Goal: Task Accomplishment & Management: Use online tool/utility

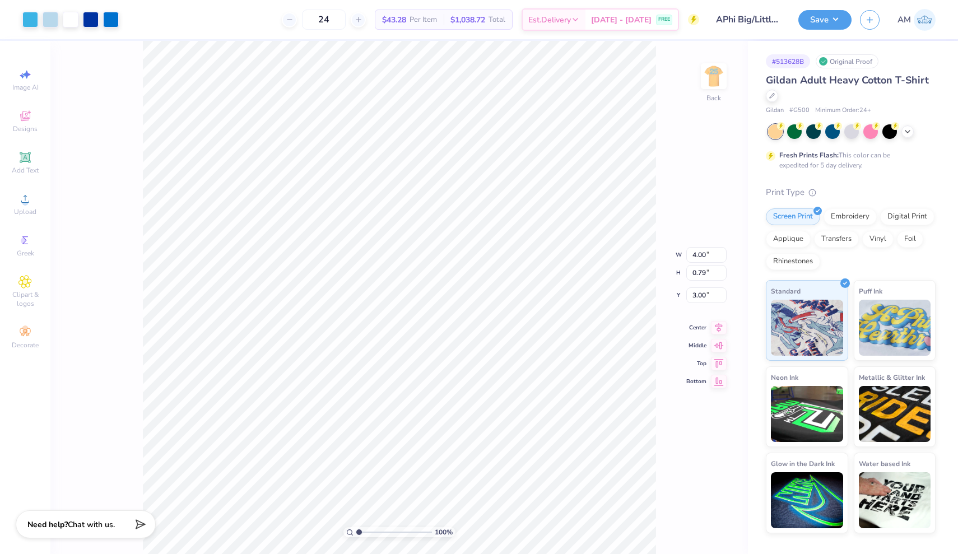
type input "4.32"
type input "10.38"
type input "2.04"
type input "4.28"
click at [90, 21] on div at bounding box center [91, 19] width 16 height 16
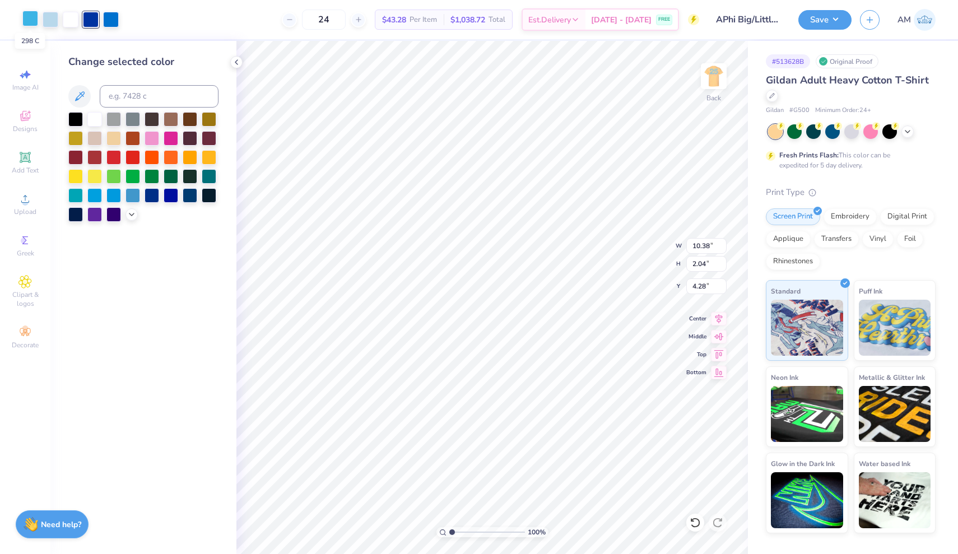
click at [26, 24] on div at bounding box center [30, 19] width 16 height 16
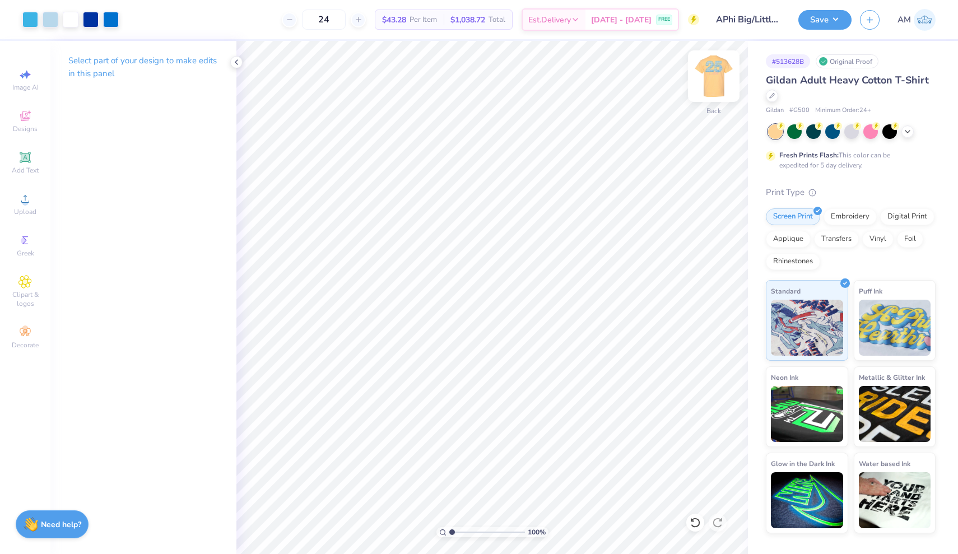
click at [472, 87] on img at bounding box center [713, 76] width 45 height 45
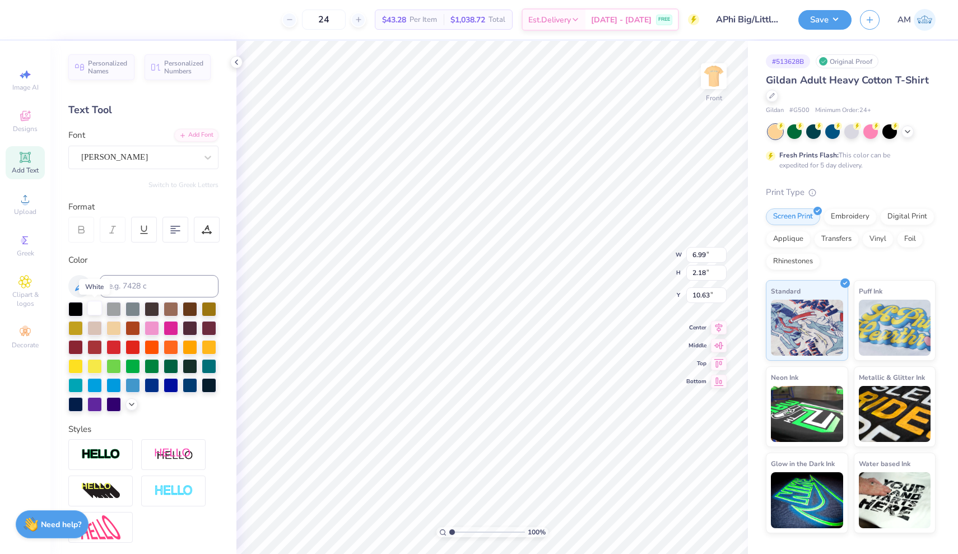
click at [100, 311] on div at bounding box center [94, 308] width 15 height 15
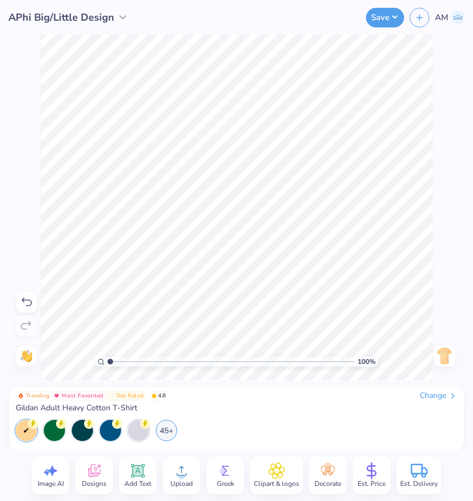
click at [269, 432] on div "45+" at bounding box center [236, 430] width 441 height 21
click at [445, 351] on img at bounding box center [444, 356] width 18 height 18
click at [140, 422] on icon at bounding box center [145, 423] width 10 height 10
click at [165, 436] on div "45+" at bounding box center [166, 429] width 21 height 21
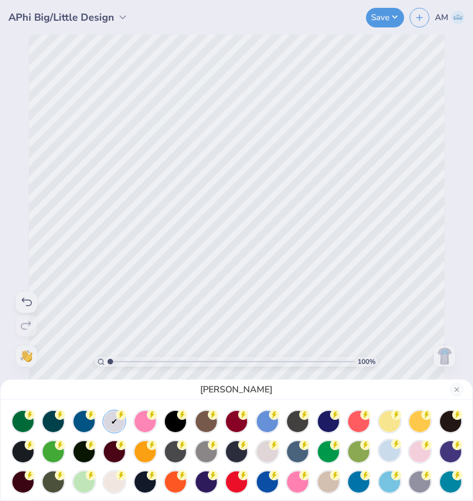
click at [394, 454] on div at bounding box center [389, 450] width 21 height 21
click at [280, 321] on div "Light Blue" at bounding box center [236, 250] width 473 height 501
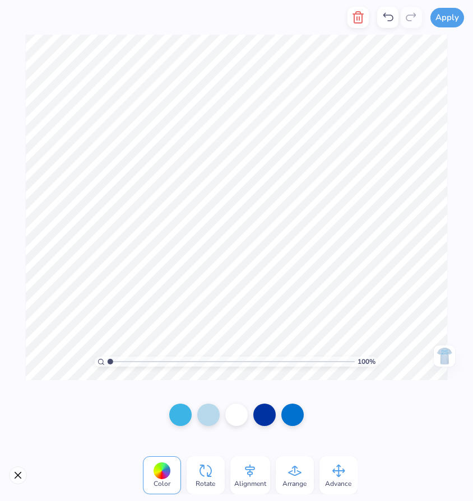
click at [165, 473] on div at bounding box center [161, 471] width 17 height 17
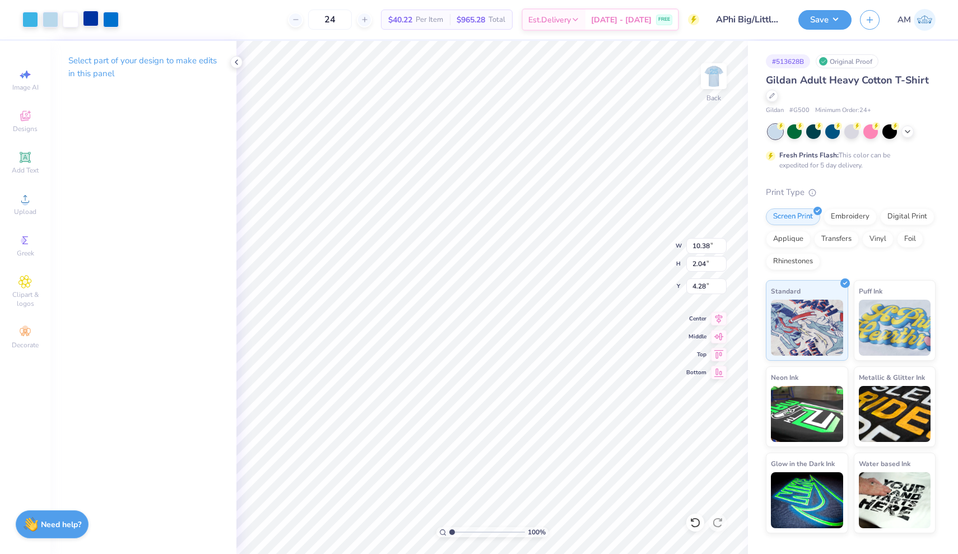
click at [86, 18] on div at bounding box center [91, 19] width 16 height 16
click at [35, 24] on div at bounding box center [30, 19] width 16 height 16
click at [472, 86] on img at bounding box center [713, 76] width 45 height 45
click at [109, 24] on div "24 $40.22 Per Item $965.28 Total Est. Delivery [DATE] - [DATE] FREE" at bounding box center [403, 19] width 592 height 39
click at [67, 20] on div at bounding box center [71, 19] width 16 height 16
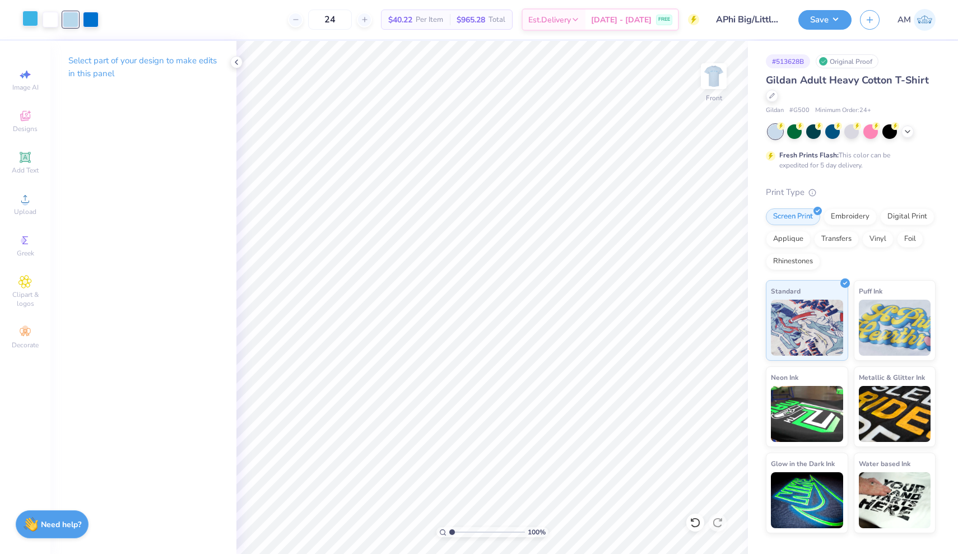
click at [35, 22] on div at bounding box center [30, 19] width 16 height 16
click at [28, 296] on span "Clipart & logos" at bounding box center [25, 299] width 39 height 18
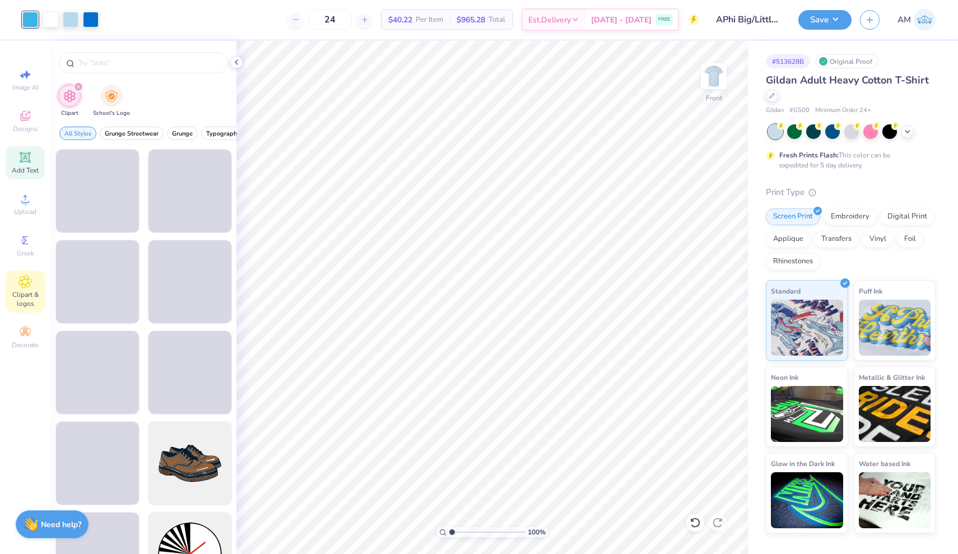
click at [29, 158] on icon at bounding box center [25, 157] width 8 height 8
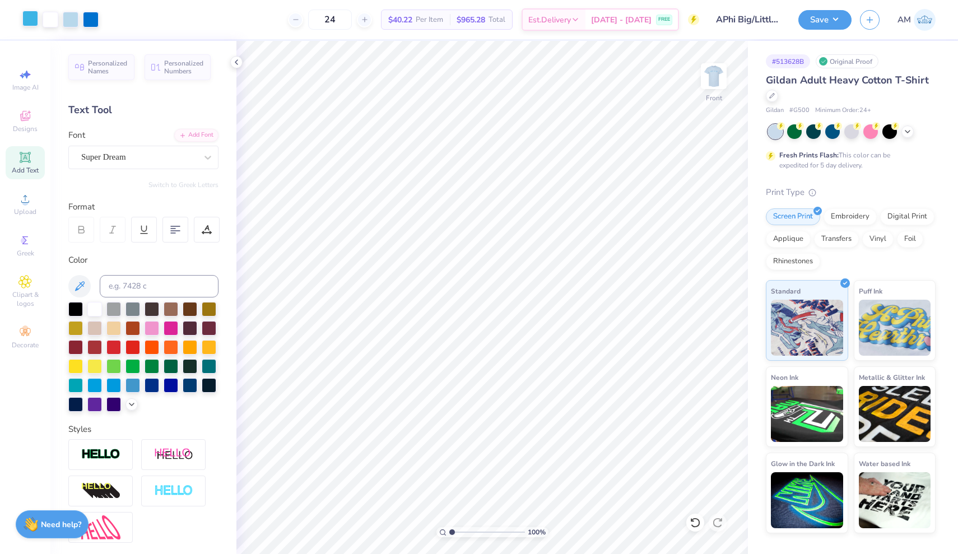
click at [28, 18] on div at bounding box center [30, 19] width 16 height 16
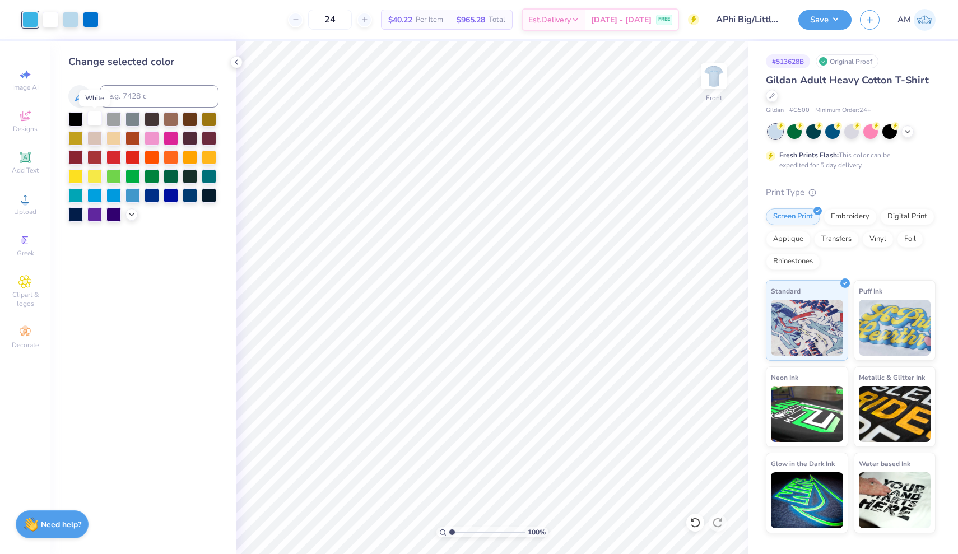
click at [97, 119] on div at bounding box center [94, 118] width 15 height 15
click at [48, 21] on div at bounding box center [51, 19] width 16 height 16
click at [51, 22] on div at bounding box center [51, 20] width 16 height 16
click at [106, 89] on input at bounding box center [159, 96] width 119 height 22
type input "285"
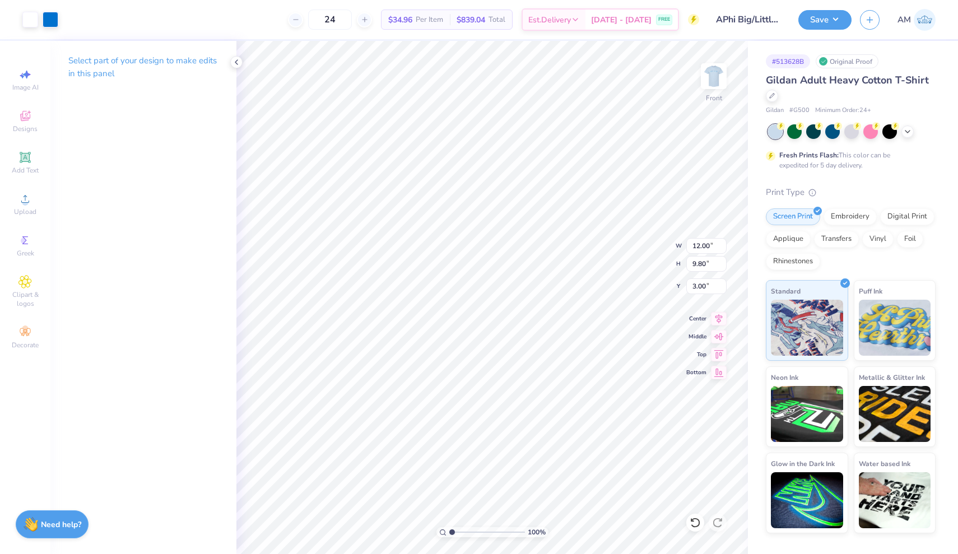
type input "10.14"
type input "8.28"
type input "4.86"
click at [472, 78] on img at bounding box center [713, 76] width 45 height 45
click at [116, 21] on div at bounding box center [111, 19] width 16 height 16
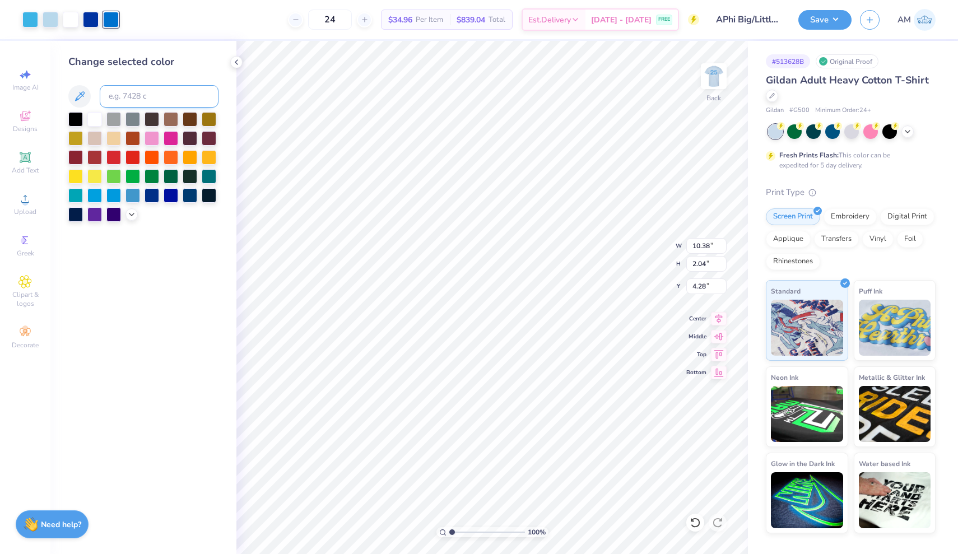
click at [123, 99] on input at bounding box center [159, 96] width 119 height 22
type input "285"
click at [53, 22] on div at bounding box center [51, 19] width 16 height 16
click at [29, 22] on div at bounding box center [30, 19] width 16 height 16
click at [92, 118] on div at bounding box center [94, 118] width 15 height 15
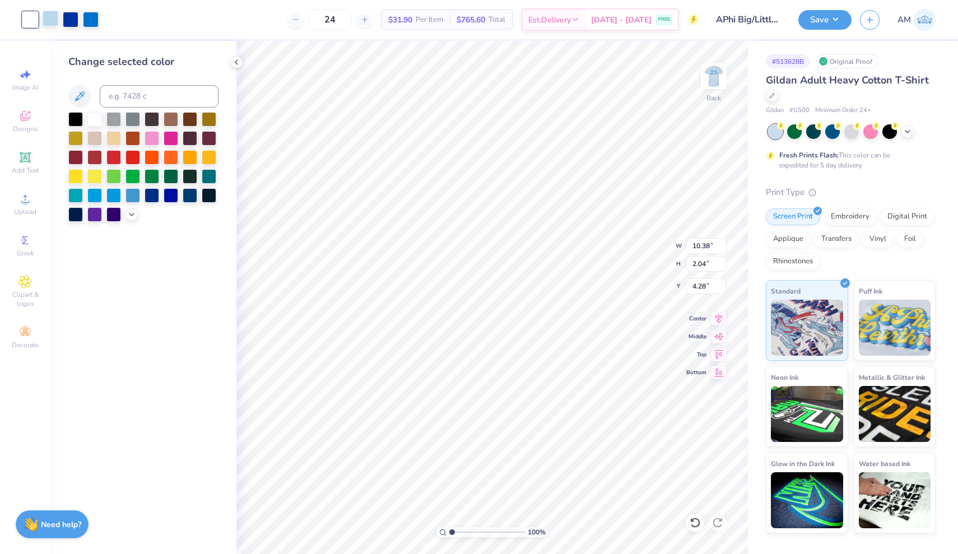
click at [47, 17] on div at bounding box center [51, 19] width 16 height 16
click at [124, 97] on input at bounding box center [159, 96] width 119 height 22
type input "285"
click at [67, 18] on div at bounding box center [71, 19] width 16 height 16
click at [140, 103] on input at bounding box center [159, 96] width 119 height 22
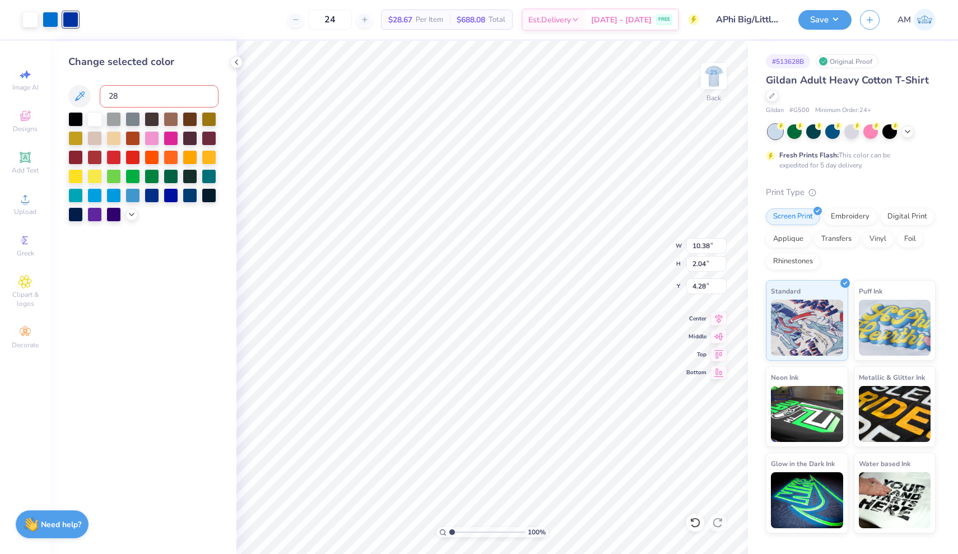
type input "285"
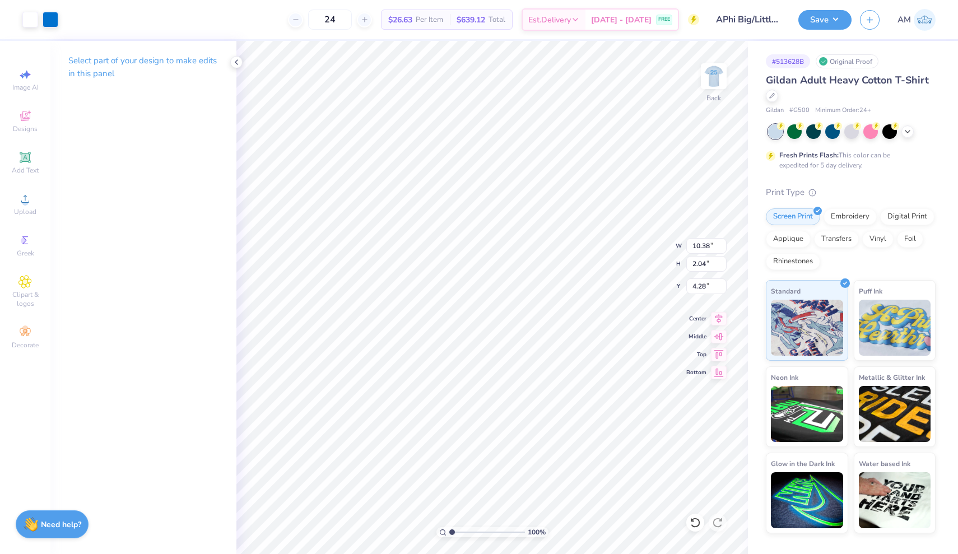
type input "12.14"
type input "2.38"
type input "4.60"
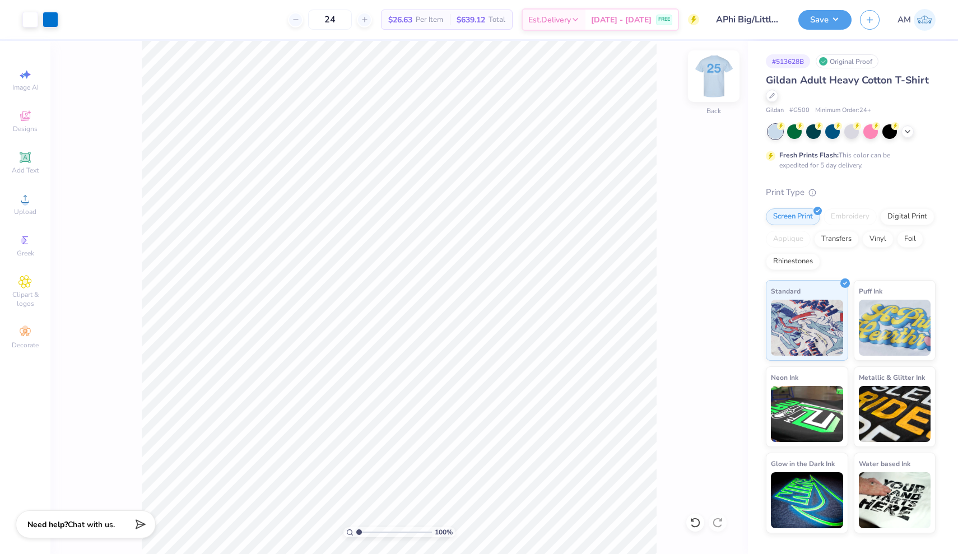
click at [472, 83] on img at bounding box center [713, 76] width 45 height 45
click at [472, 30] on div "Save AM" at bounding box center [878, 19] width 160 height 39
click at [472, 23] on button "Save" at bounding box center [824, 18] width 53 height 20
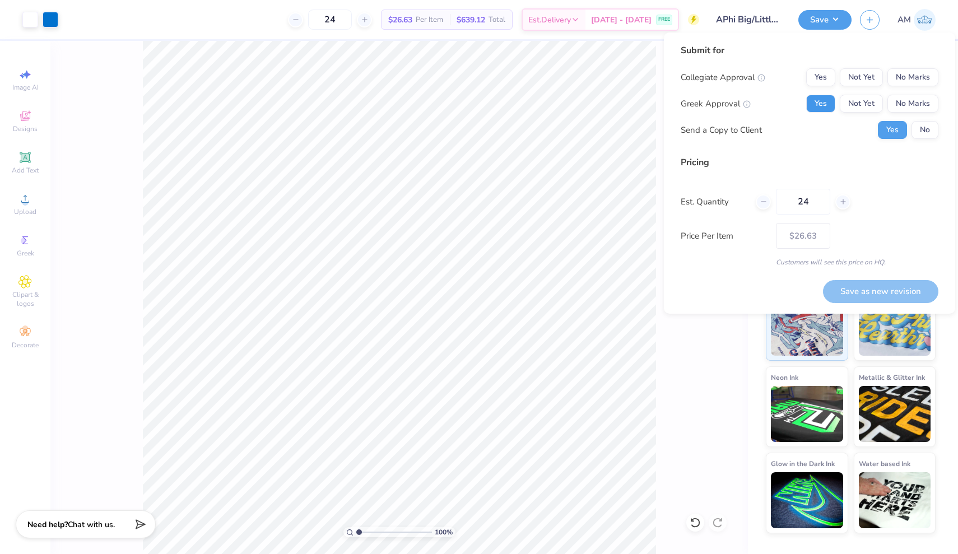
click at [472, 104] on button "Yes" at bounding box center [820, 104] width 29 height 18
click at [472, 80] on button "No Marks" at bounding box center [912, 77] width 51 height 18
click at [472, 124] on button "No" at bounding box center [924, 130] width 27 height 18
click at [472, 291] on button "Save as new revision" at bounding box center [880, 291] width 115 height 23
type input "$26.63"
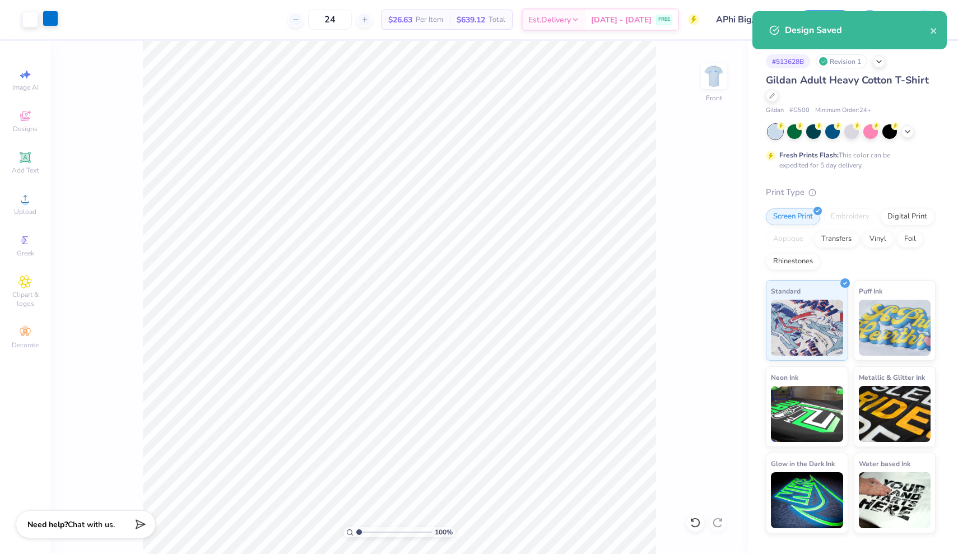
click at [53, 22] on div at bounding box center [51, 19] width 16 height 16
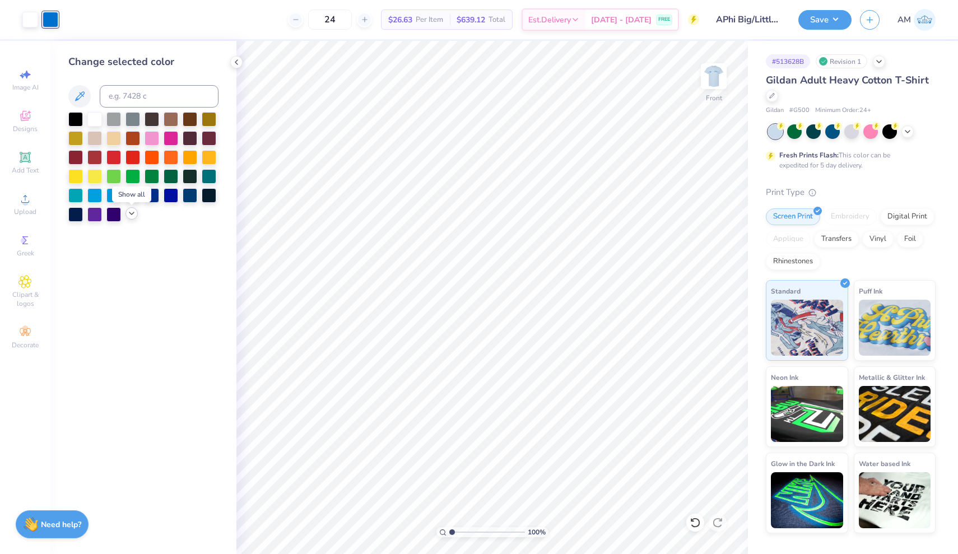
click at [132, 215] on icon at bounding box center [131, 213] width 9 height 9
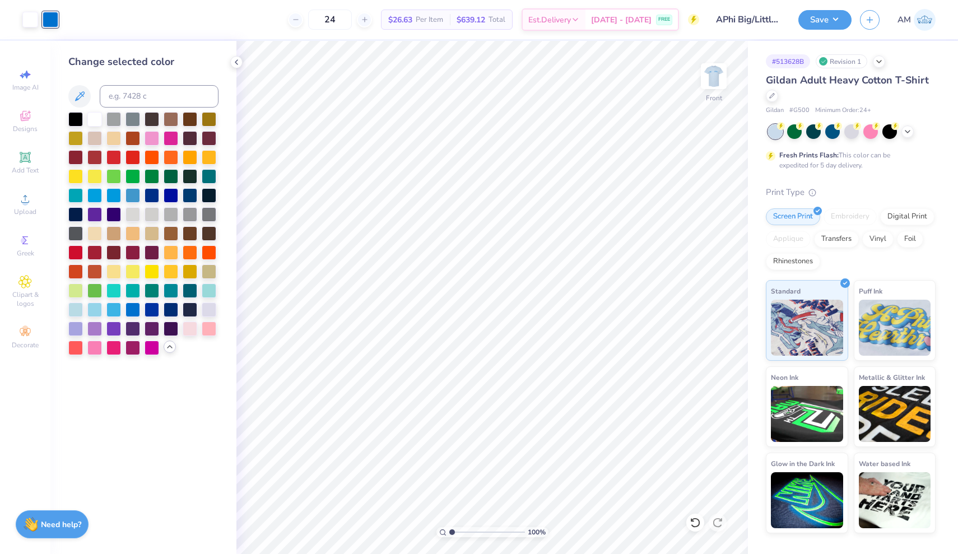
click at [141, 274] on div at bounding box center [143, 233] width 150 height 243
click at [130, 274] on div at bounding box center [132, 270] width 15 height 15
click at [115, 277] on div at bounding box center [113, 270] width 15 height 15
click at [472, 76] on img at bounding box center [713, 76] width 45 height 45
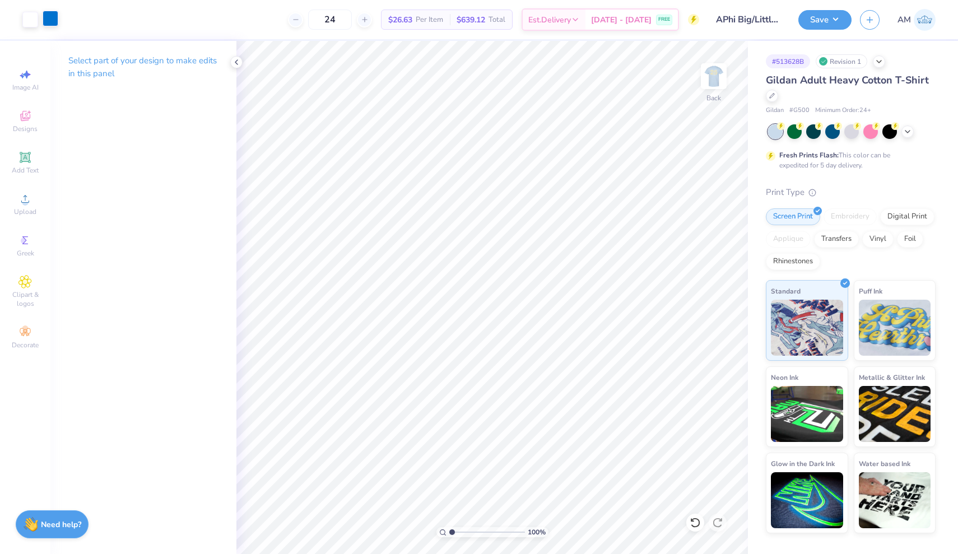
click at [45, 20] on div at bounding box center [51, 19] width 16 height 16
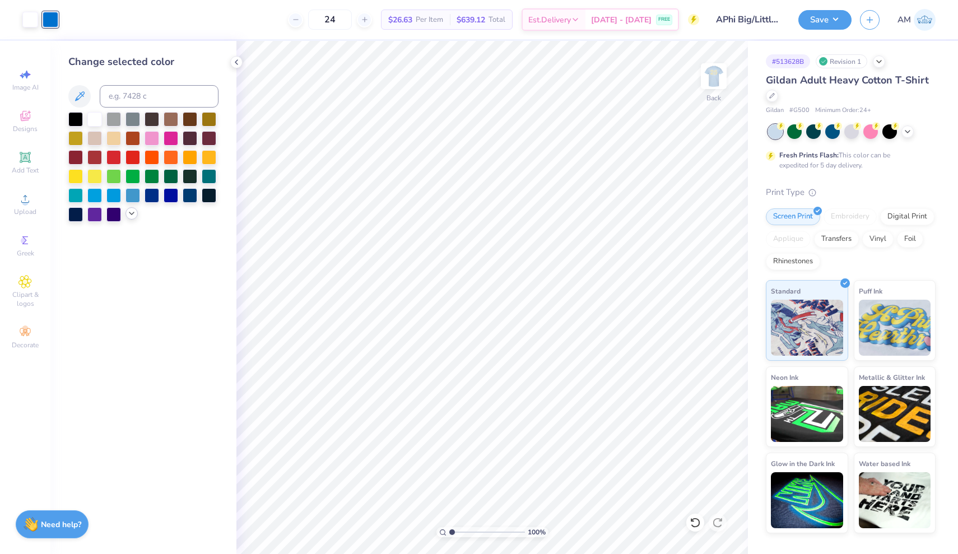
click at [133, 217] on icon at bounding box center [131, 213] width 9 height 9
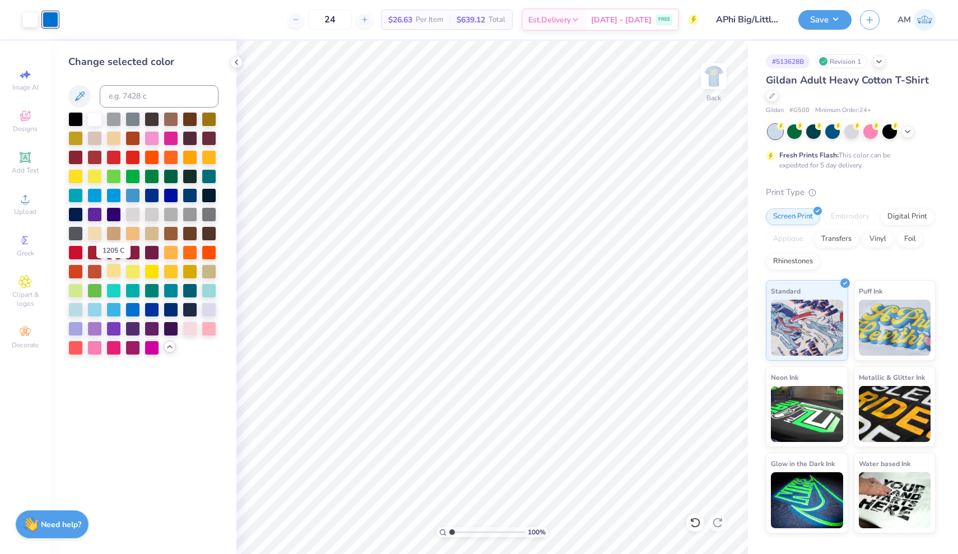
click at [113, 276] on div at bounding box center [113, 270] width 15 height 15
click at [472, 97] on icon at bounding box center [772, 95] width 6 height 6
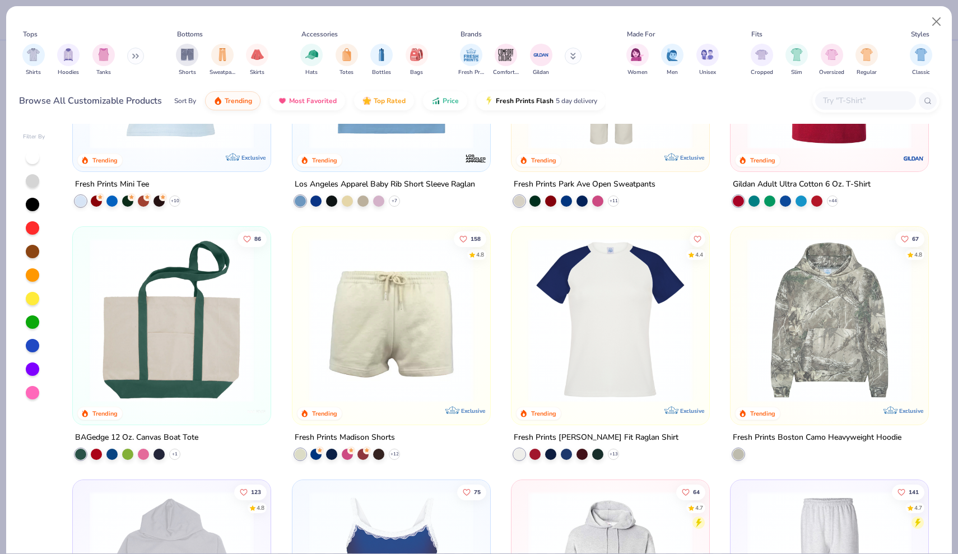
scroll to position [1677, 0]
click at [29, 52] on img "filter for Shirts" at bounding box center [33, 53] width 13 height 13
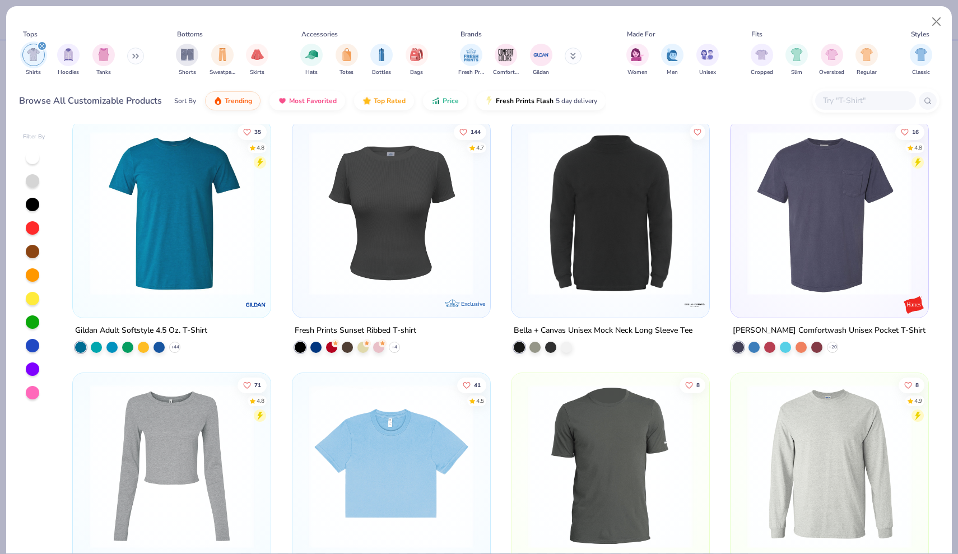
scroll to position [1004, 0]
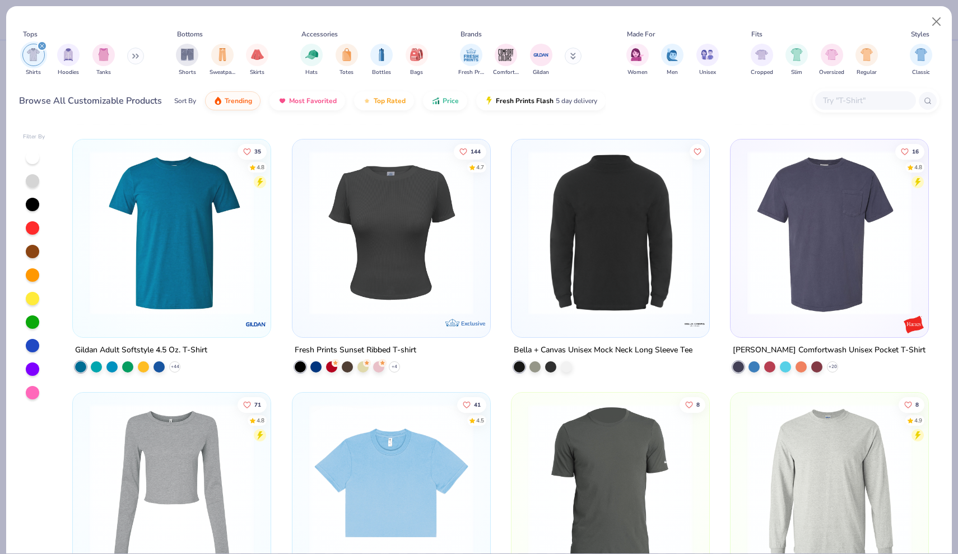
click at [338, 259] on img at bounding box center [391, 233] width 175 height 164
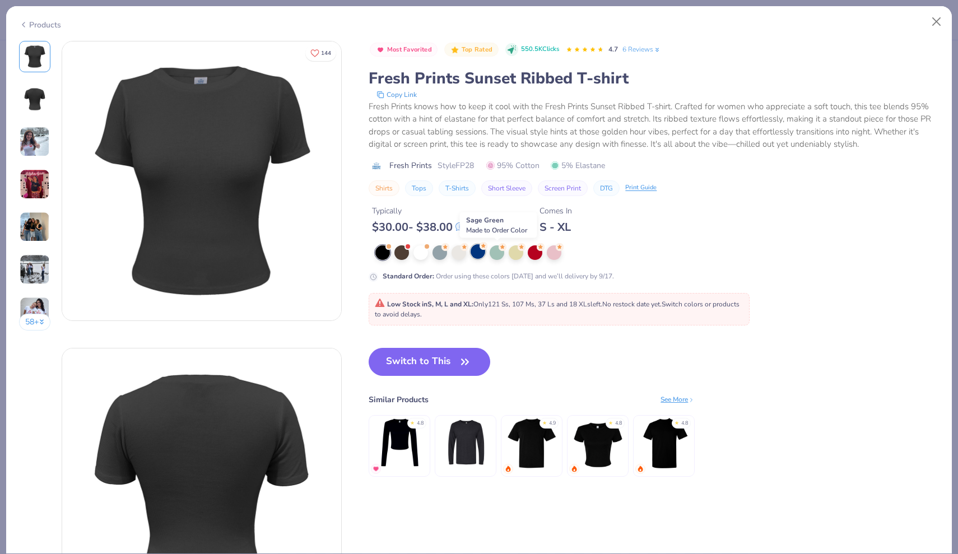
click at [472, 251] on div at bounding box center [477, 251] width 15 height 15
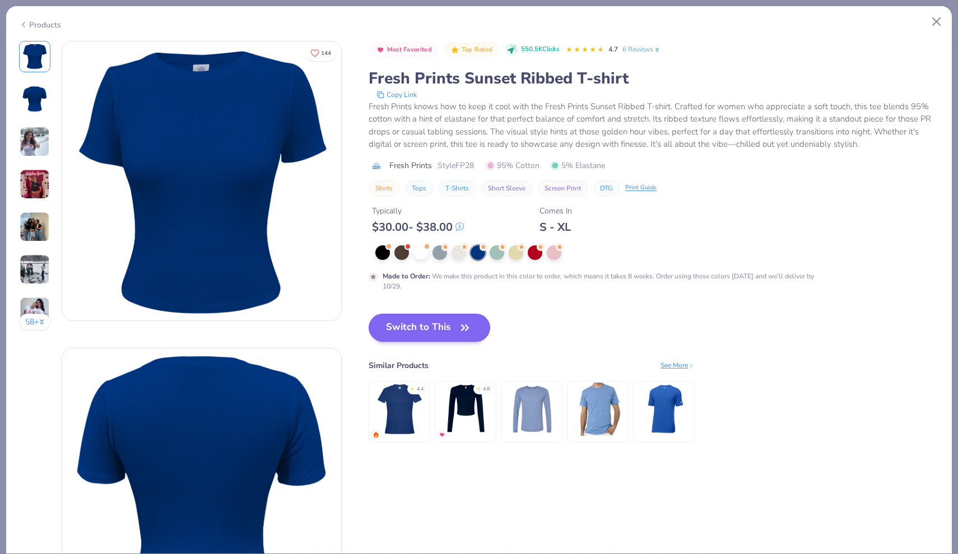
click at [453, 334] on button "Switch to This" at bounding box center [430, 328] width 122 height 28
type input "50"
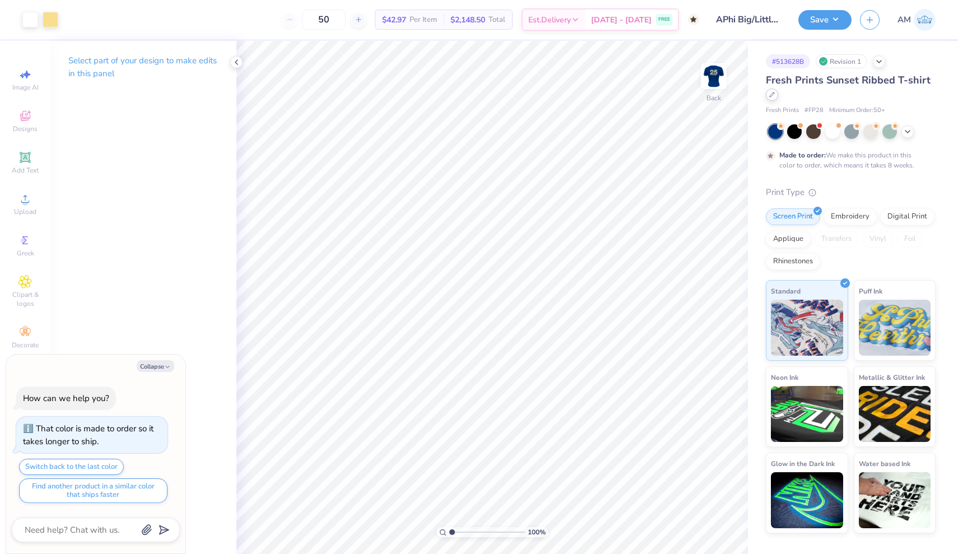
click at [472, 96] on icon at bounding box center [772, 95] width 6 height 6
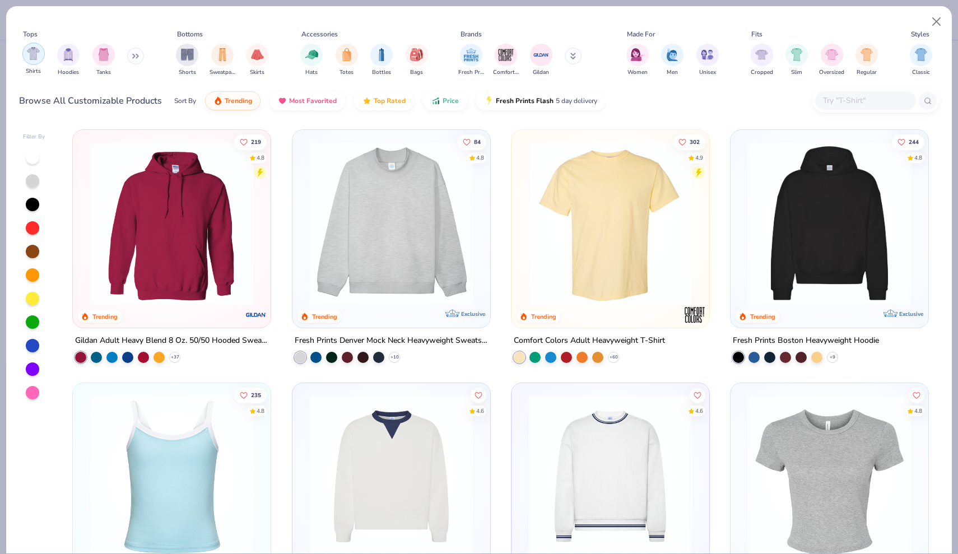
click at [34, 58] on img "filter for Shirts" at bounding box center [33, 53] width 13 height 13
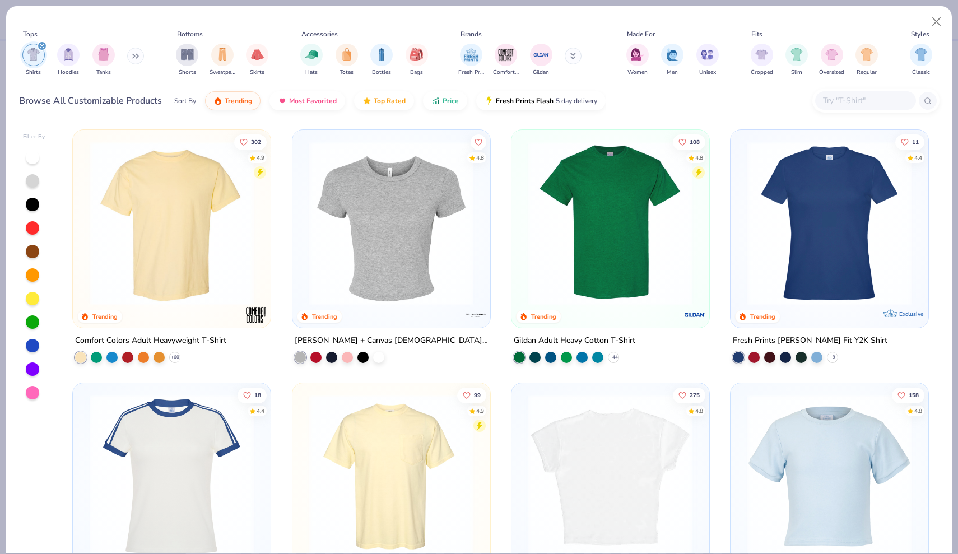
click at [472, 471] on img at bounding box center [610, 476] width 175 height 164
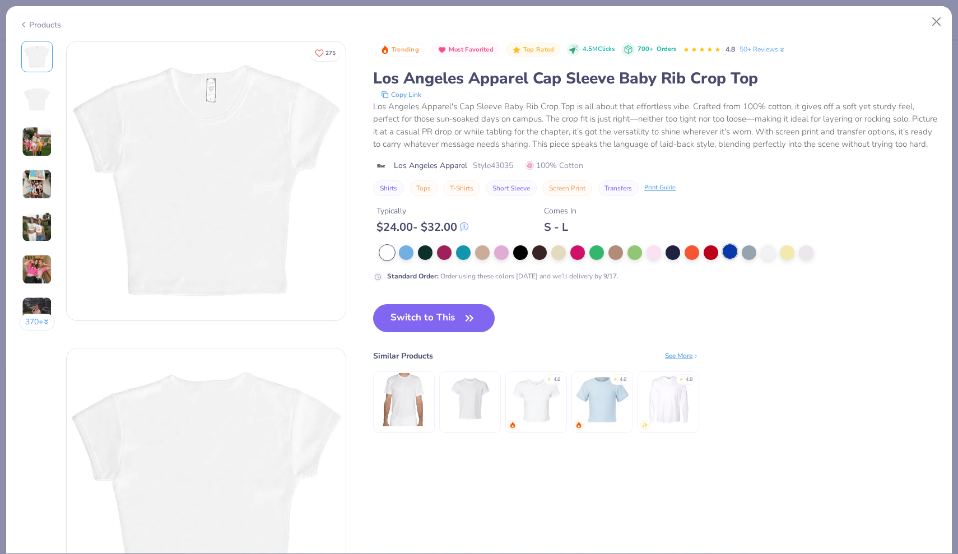
click at [472, 253] on div at bounding box center [729, 251] width 15 height 15
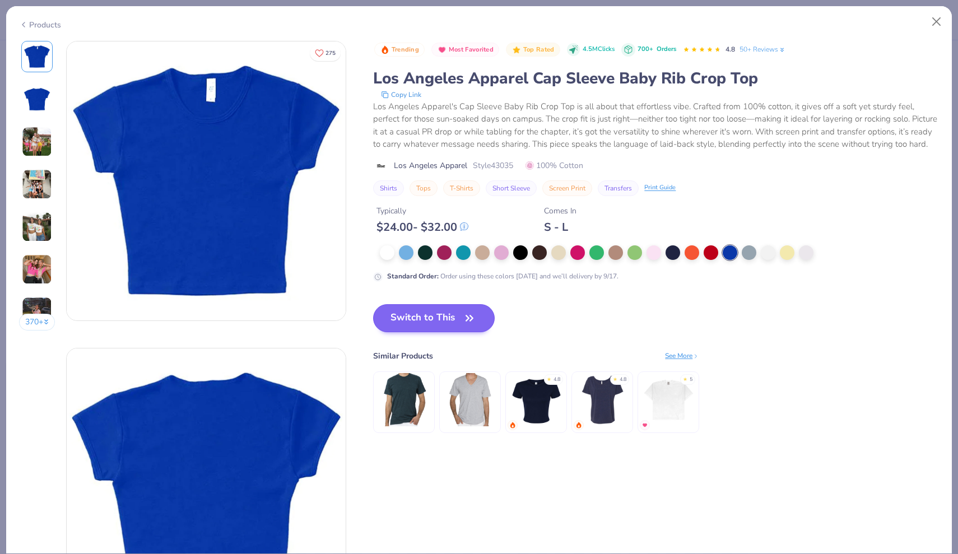
click at [421, 310] on button "Switch to This" at bounding box center [434, 318] width 122 height 28
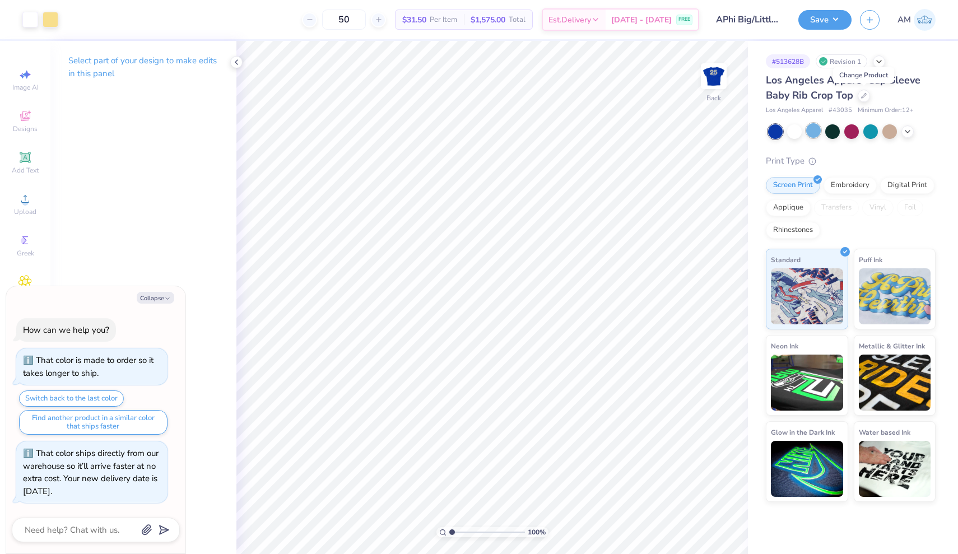
click at [472, 130] on div at bounding box center [813, 130] width 15 height 15
type textarea "x"
type input "1.62"
click at [472, 72] on img at bounding box center [713, 76] width 45 height 45
type textarea "x"
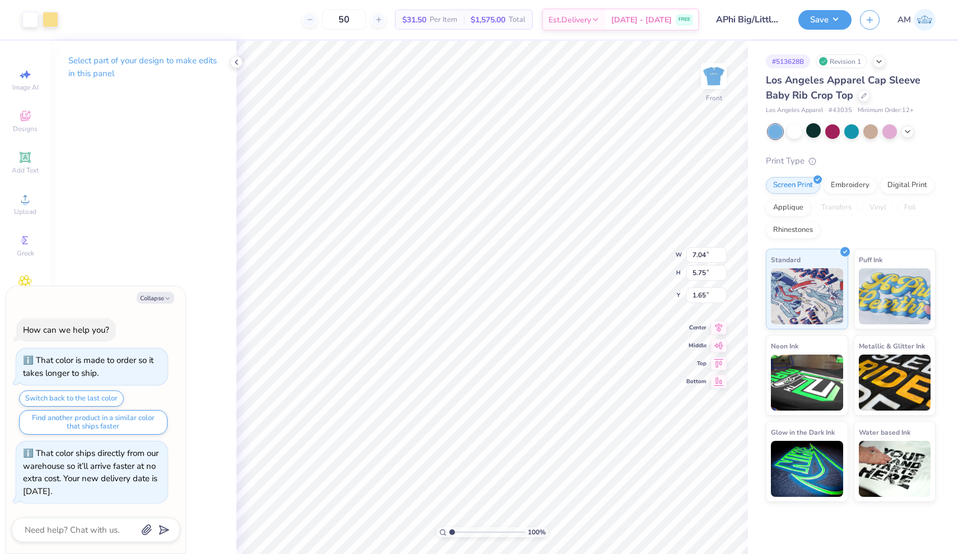
type input "6.70"
type input "5.47"
type textarea "x"
type input "3.00"
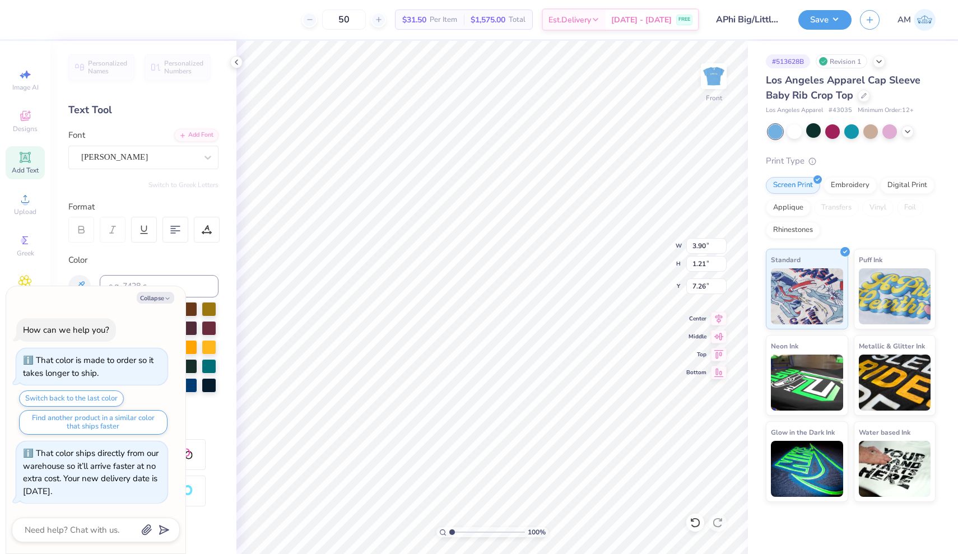
type textarea "x"
type textarea "B"
type textarea "x"
type textarea "Bi"
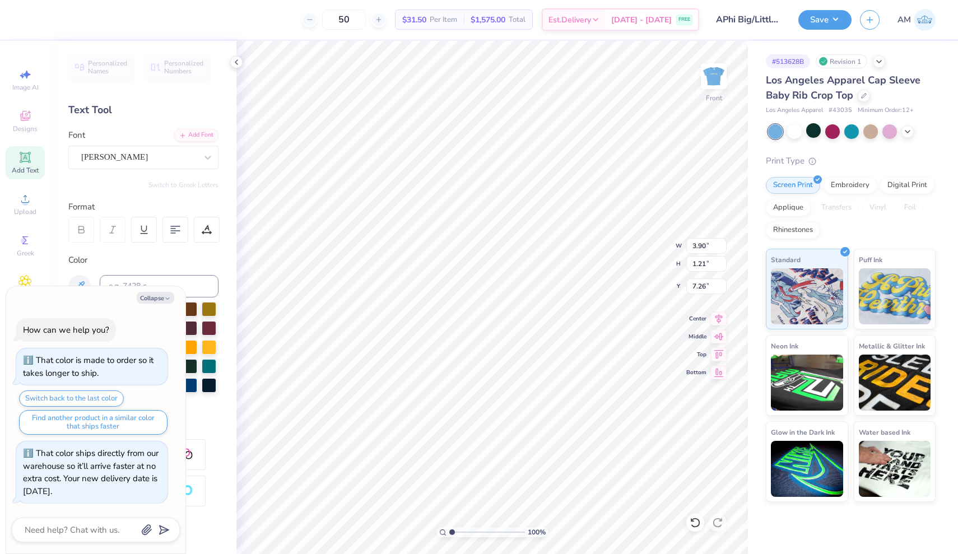
type textarea "x"
type textarea "Big"
click at [472, 252] on div "100 % Front W 2.03 H 1.95 Y 6.89 Center Middle Top Bottom" at bounding box center [491, 297] width 511 height 513
click at [472, 76] on img at bounding box center [713, 76] width 45 height 45
click at [472, 27] on button "Save" at bounding box center [824, 18] width 53 height 20
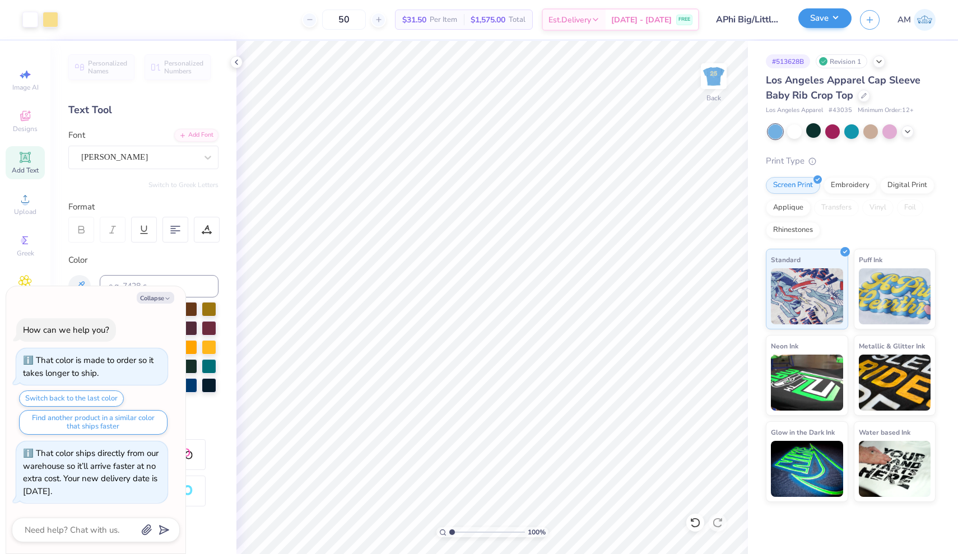
type textarea "x"
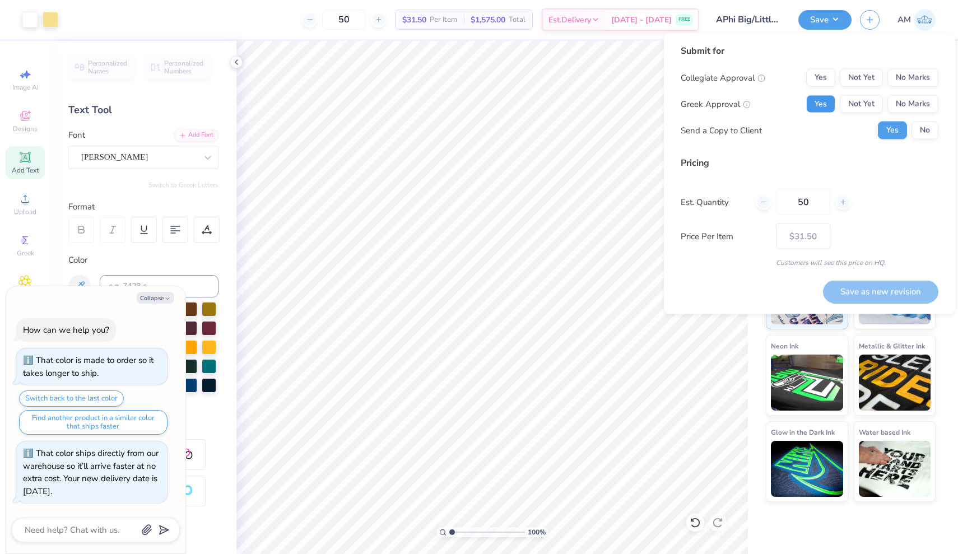
click at [472, 109] on button "Yes" at bounding box center [820, 104] width 29 height 18
click at [472, 82] on button "No Marks" at bounding box center [912, 78] width 51 height 18
click at [472, 285] on button "Save as new revision" at bounding box center [880, 291] width 115 height 23
type input "$31.50"
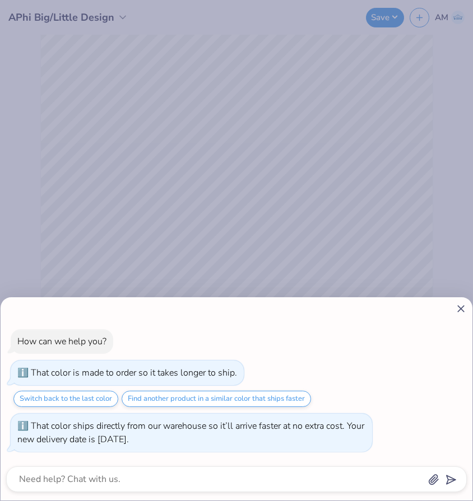
click at [52, 202] on div "How can we help you? That color is made to order so it takes longer to ship. Sw…" at bounding box center [236, 250] width 473 height 501
type textarea "x"
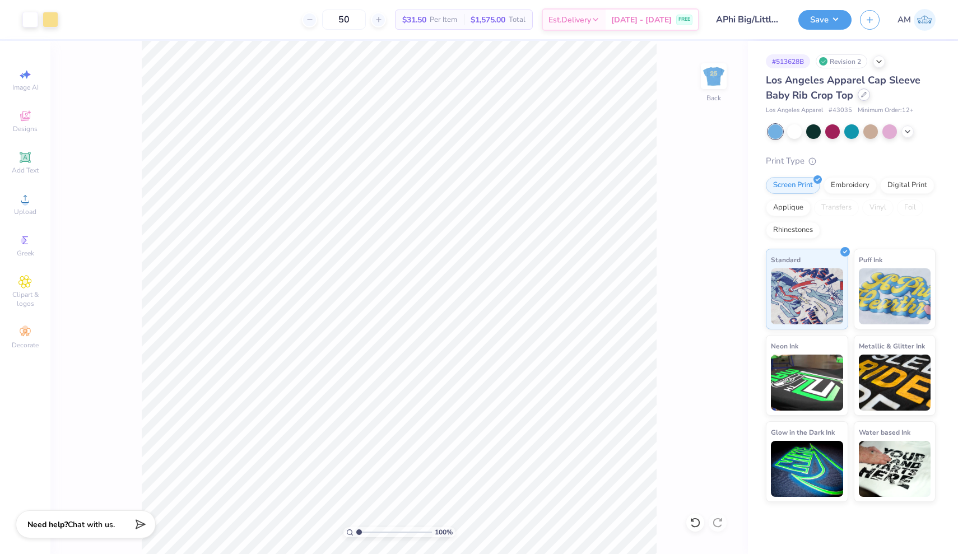
click at [472, 97] on div at bounding box center [863, 94] width 12 height 12
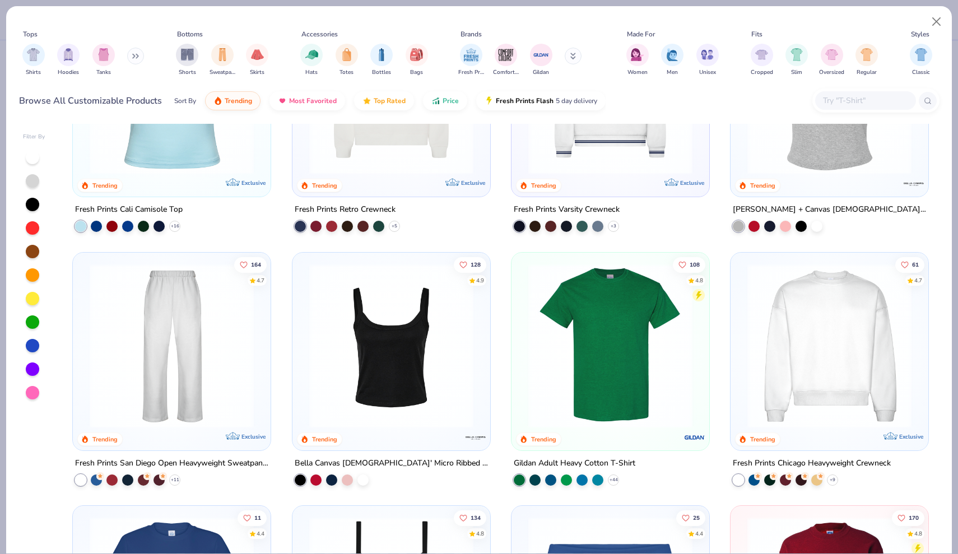
scroll to position [386, 0]
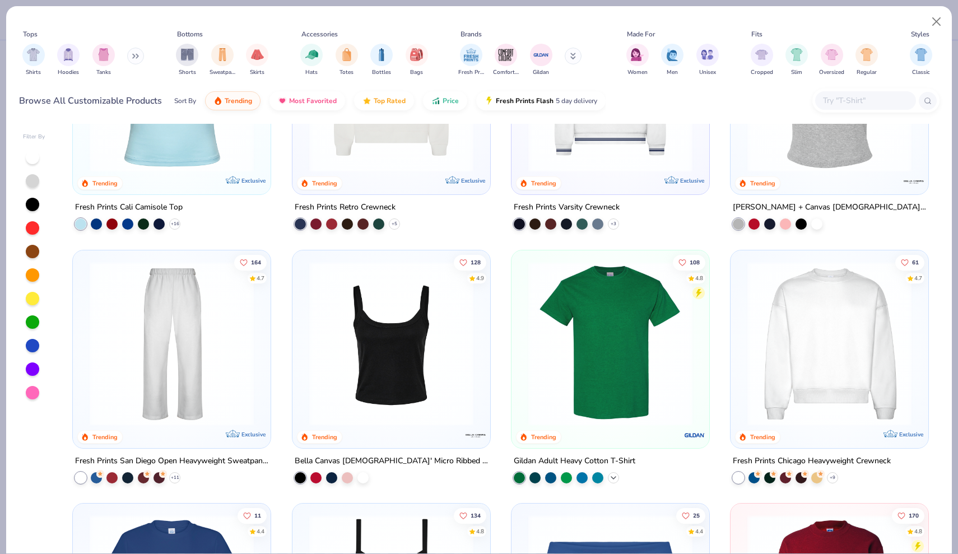
click at [472, 475] on icon at bounding box center [613, 477] width 9 height 9
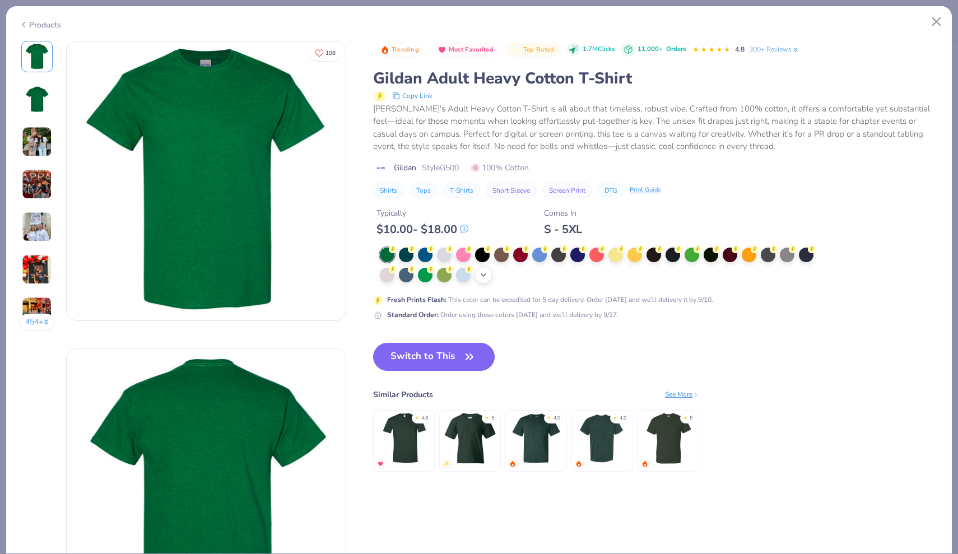
click at [472, 272] on icon at bounding box center [483, 275] width 9 height 9
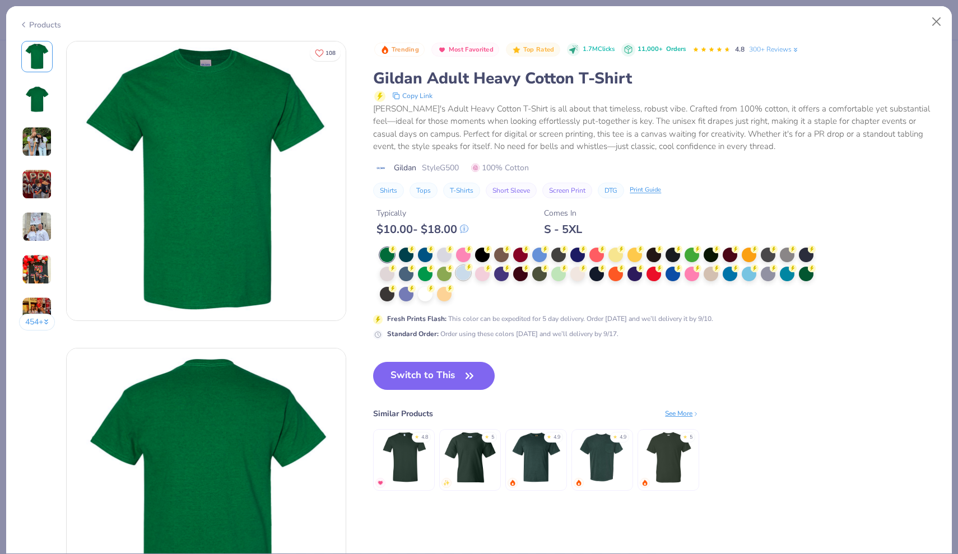
click at [464, 275] on div at bounding box center [463, 272] width 15 height 15
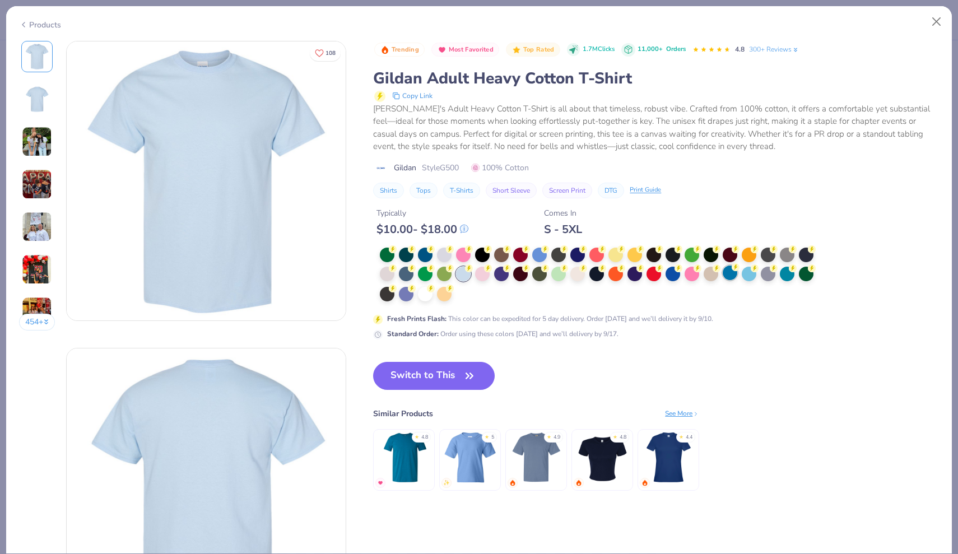
click at [472, 276] on div at bounding box center [729, 272] width 15 height 15
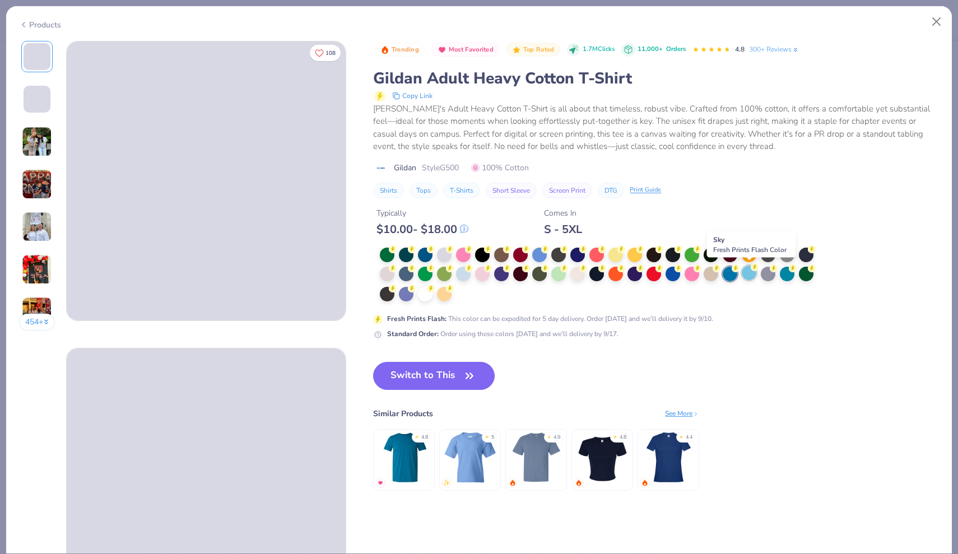
click at [472, 274] on div at bounding box center [749, 272] width 15 height 15
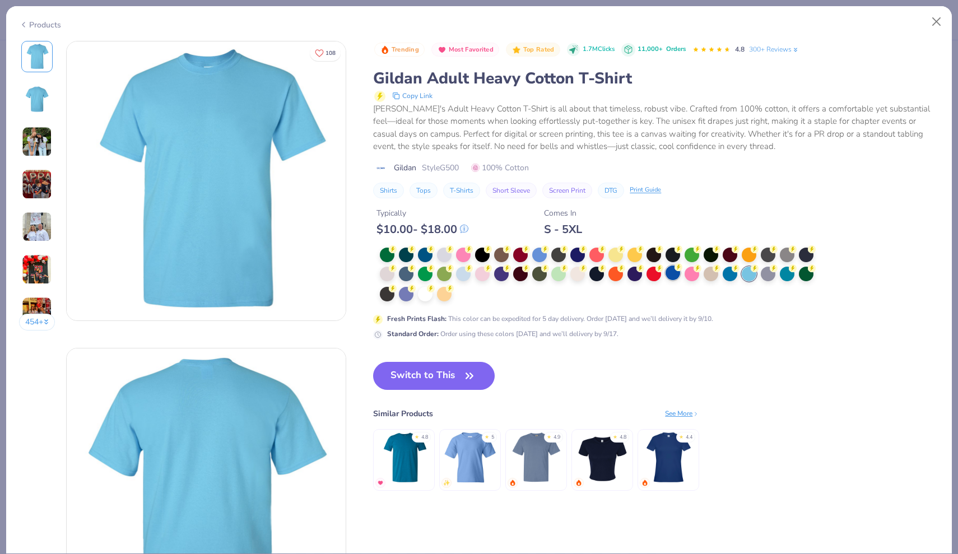
click at [472, 274] on div at bounding box center [672, 272] width 15 height 15
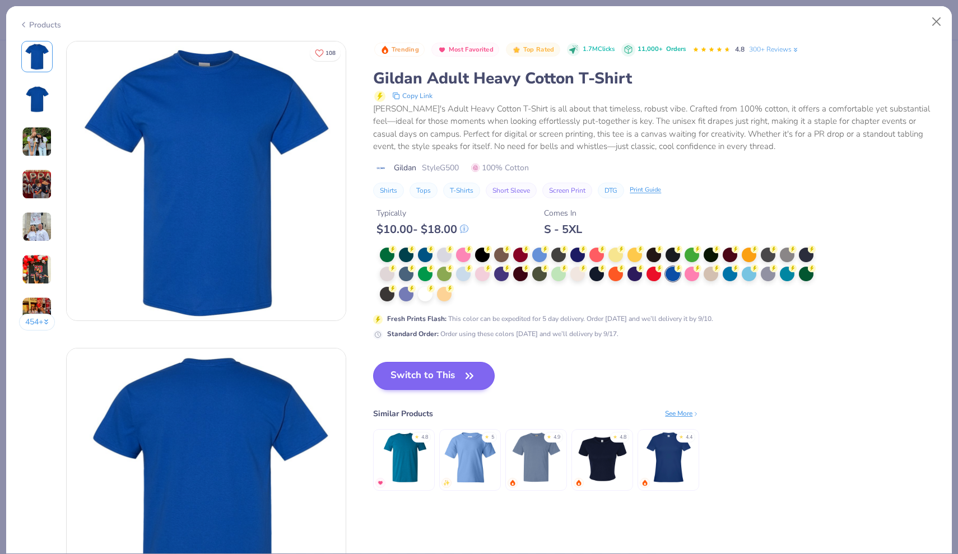
click at [439, 366] on button "Switch to This" at bounding box center [434, 376] width 122 height 28
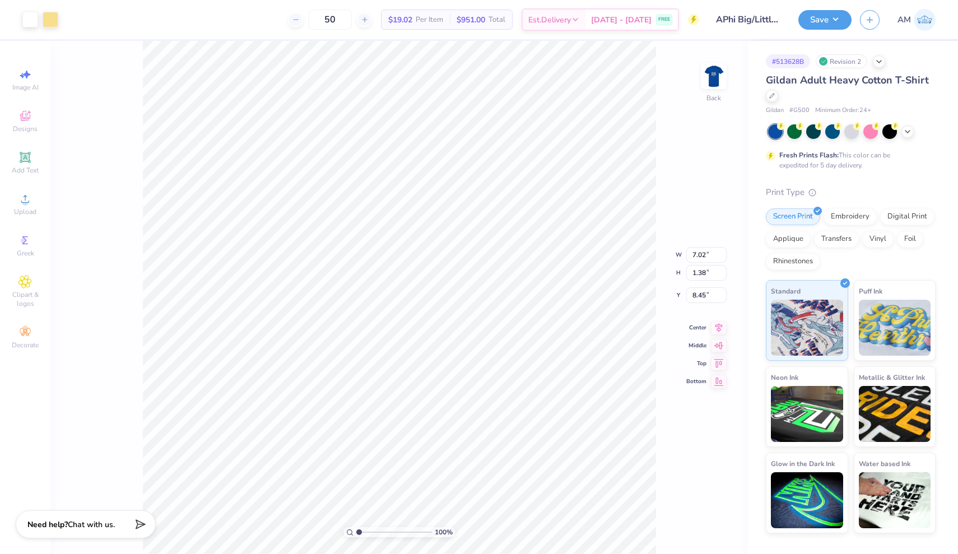
type input "10.41"
type input "2.04"
type input "3.40"
type input "11.95"
type input "2.35"
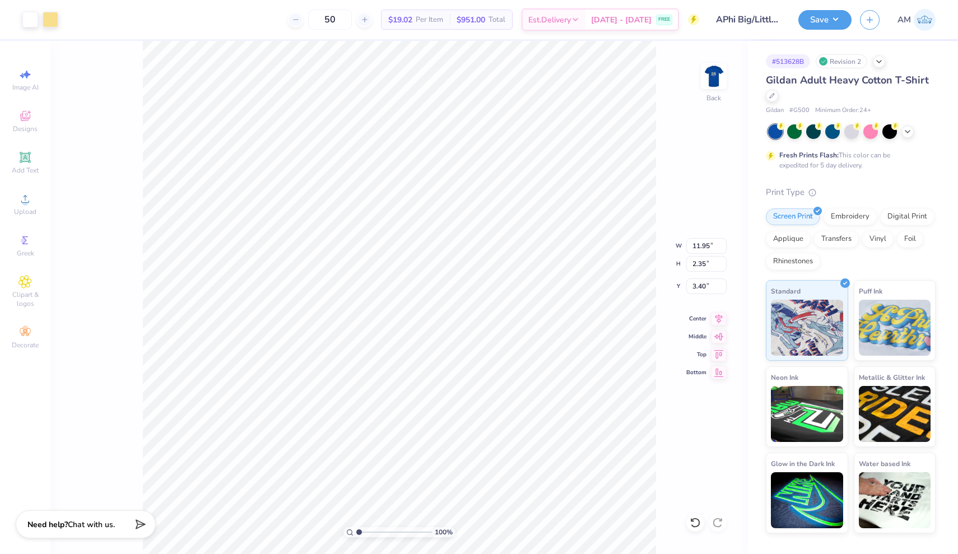
type input "3.86"
click at [472, 88] on img at bounding box center [713, 76] width 45 height 45
type input "8.14"
type input "7.95"
type input "5.12"
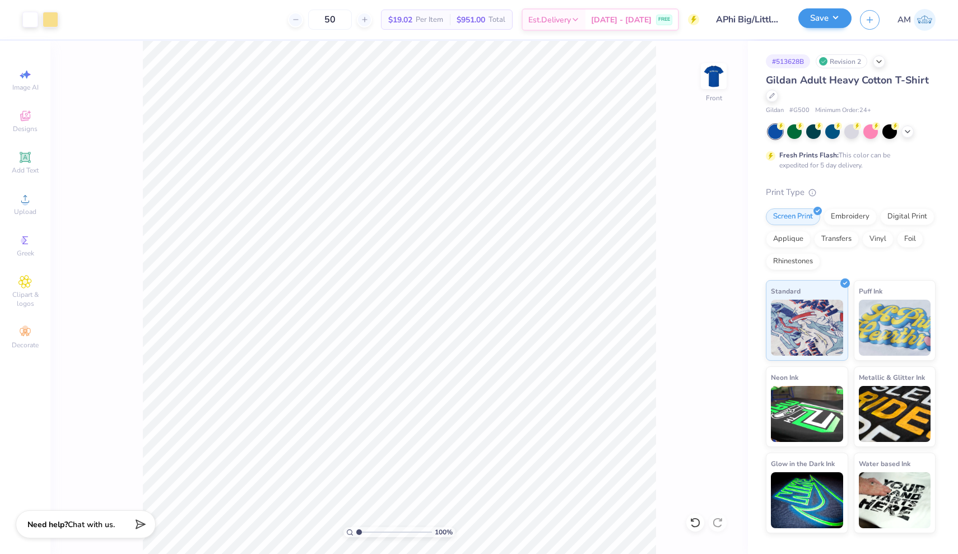
click at [472, 16] on button "Save" at bounding box center [824, 18] width 53 height 20
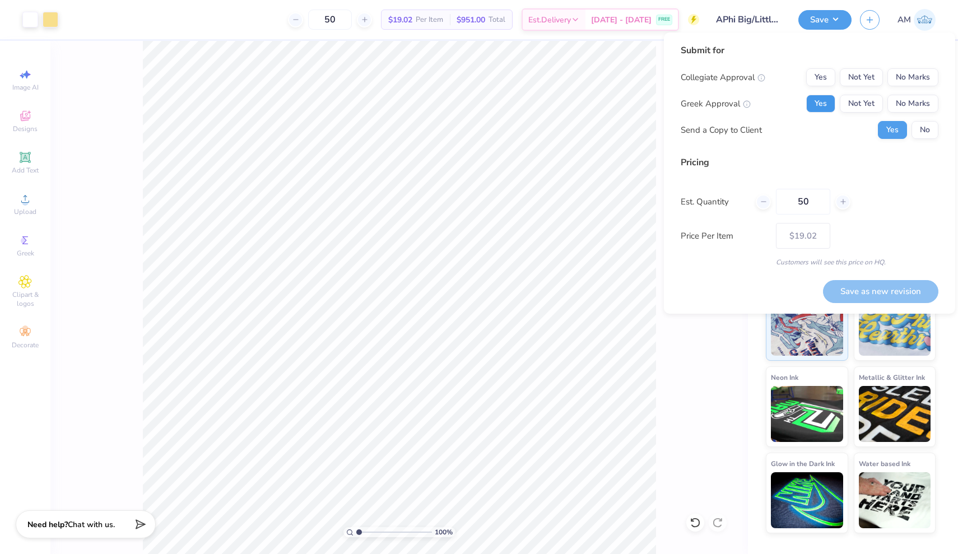
click at [472, 99] on button "Yes" at bounding box center [820, 104] width 29 height 18
click at [472, 74] on button "No Marks" at bounding box center [912, 77] width 51 height 18
click at [472, 292] on button "Save as new revision" at bounding box center [880, 291] width 115 height 23
type input "$19.02"
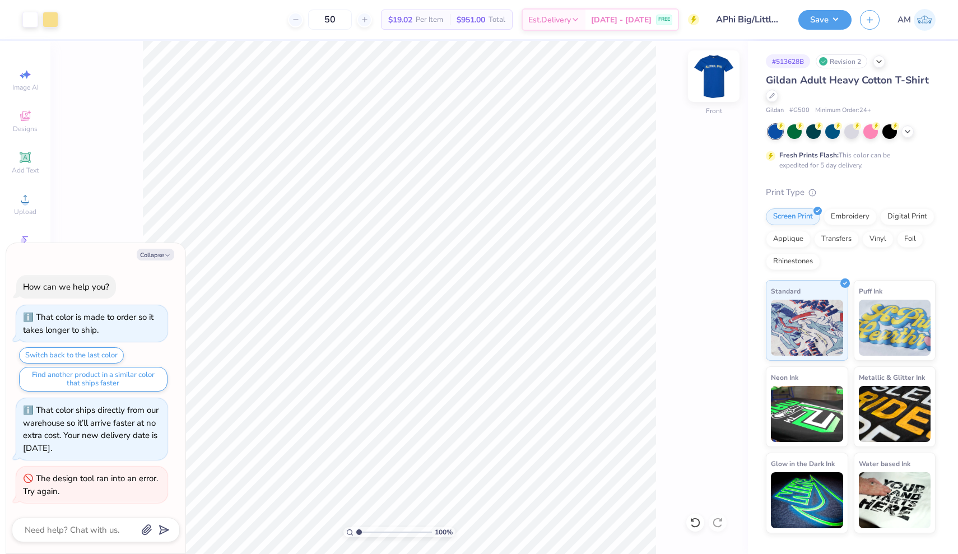
click at [472, 80] on img at bounding box center [713, 76] width 45 height 45
click at [472, 22] on button "Save" at bounding box center [824, 18] width 53 height 20
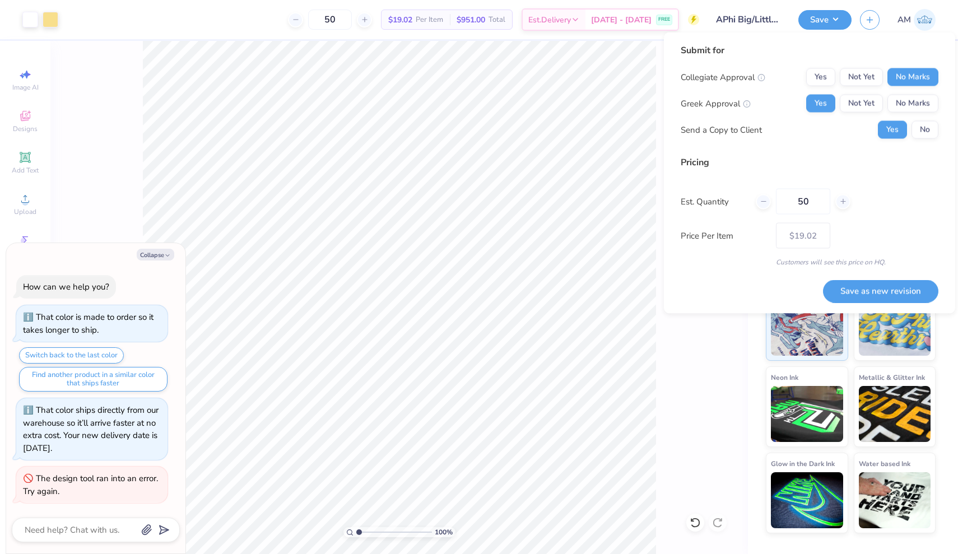
type textarea "x"
click at [472, 288] on button "Save as new revision" at bounding box center [880, 290] width 115 height 23
type input "$19.02"
type textarea "x"
